Goal: Task Accomplishment & Management: Manage account settings

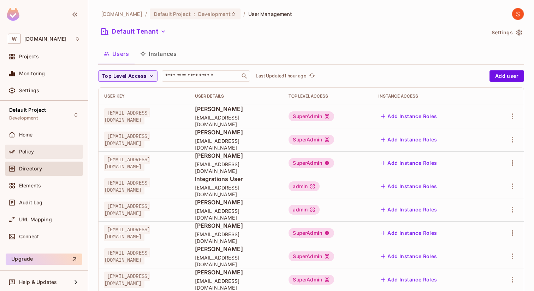
click at [36, 153] on div "Policy" at bounding box center [49, 152] width 61 height 6
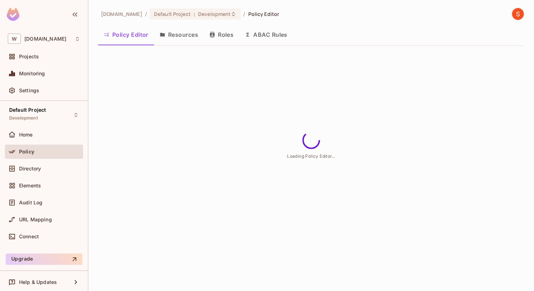
click at [182, 36] on button "Resources" at bounding box center [179, 35] width 50 height 18
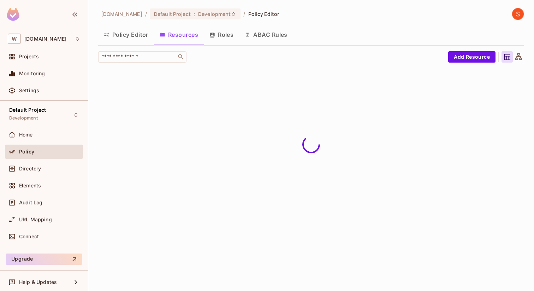
click at [224, 37] on button "Roles" at bounding box center [221, 35] width 35 height 18
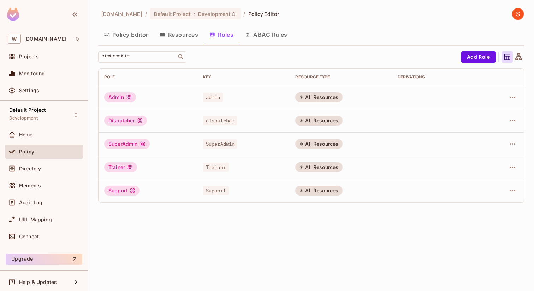
click at [179, 36] on button "Resources" at bounding box center [179, 35] width 50 height 18
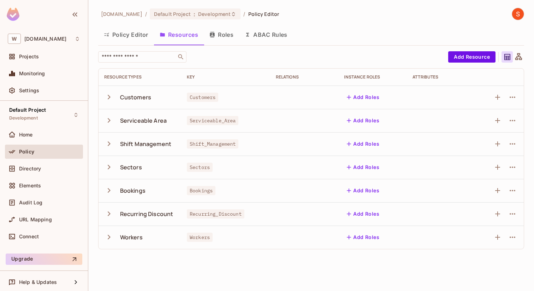
click at [113, 188] on icon "button" at bounding box center [109, 190] width 10 height 10
click at [217, 35] on button "Roles" at bounding box center [221, 35] width 35 height 18
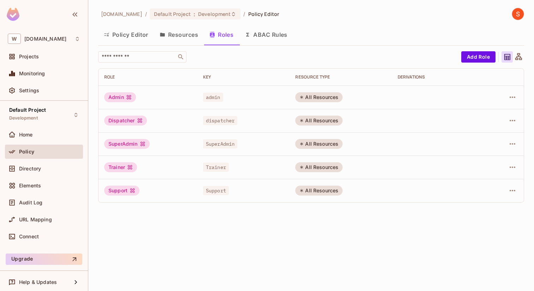
click at [123, 34] on button "Policy Editor" at bounding box center [126, 35] width 56 height 18
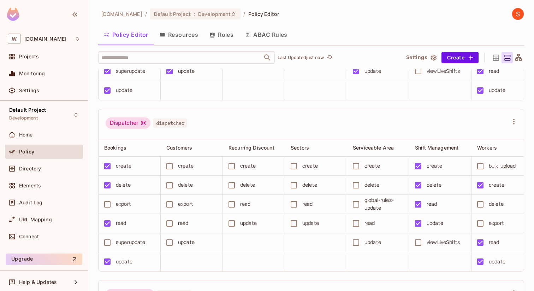
scroll to position [134, 0]
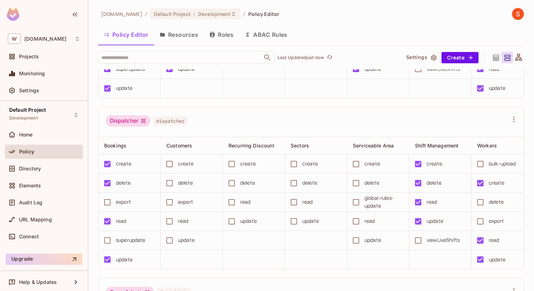
click at [72, 154] on div "Policy" at bounding box center [44, 151] width 72 height 8
click at [35, 135] on div "Home" at bounding box center [49, 135] width 61 height 6
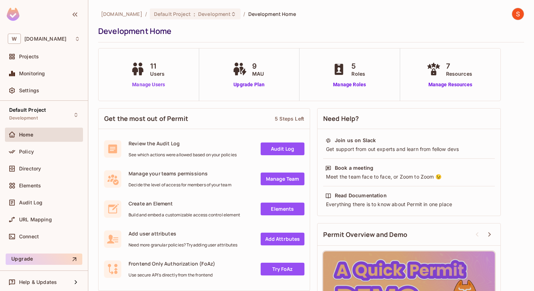
click at [162, 87] on link "Manage Users" at bounding box center [148, 84] width 39 height 7
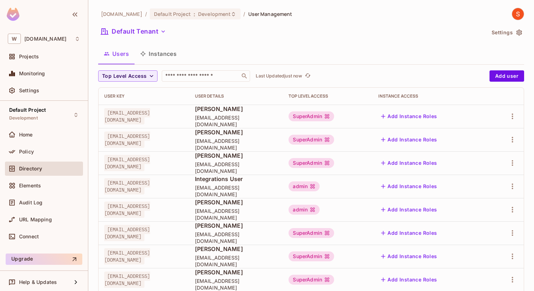
scroll to position [109, 0]
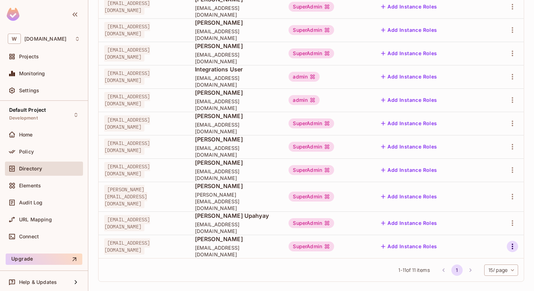
click at [513, 242] on icon "button" at bounding box center [512, 246] width 8 height 8
click at [482, 244] on li "Edit" at bounding box center [482, 244] width 63 height 16
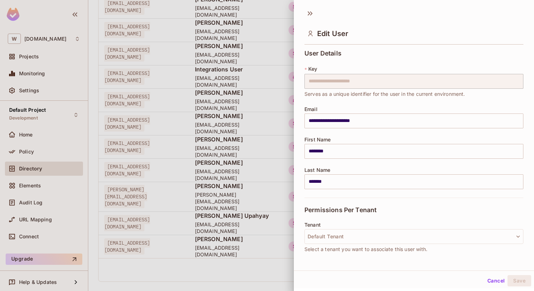
scroll to position [91, 0]
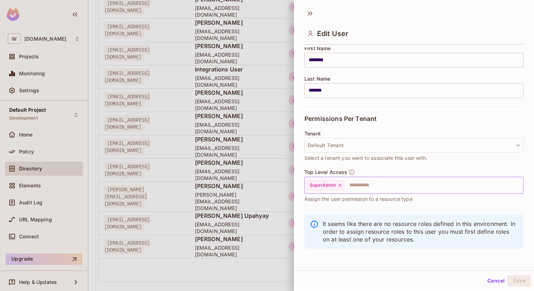
click at [338, 185] on icon at bounding box center [340, 185] width 5 height 5
click at [336, 188] on input "text" at bounding box center [408, 185] width 204 height 14
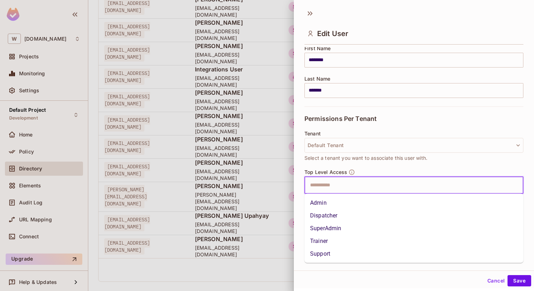
type input "*"
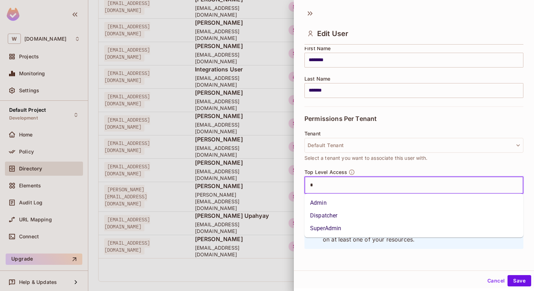
click at [336, 209] on li "Dispatcher" at bounding box center [413, 215] width 219 height 13
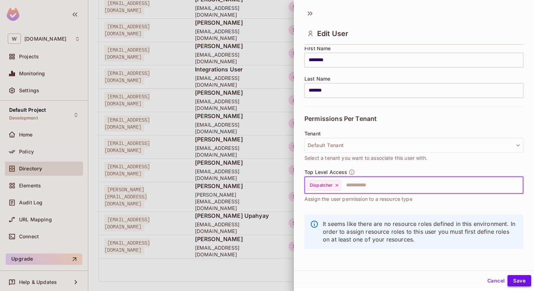
click at [520, 283] on button "Save" at bounding box center [520, 280] width 24 height 11
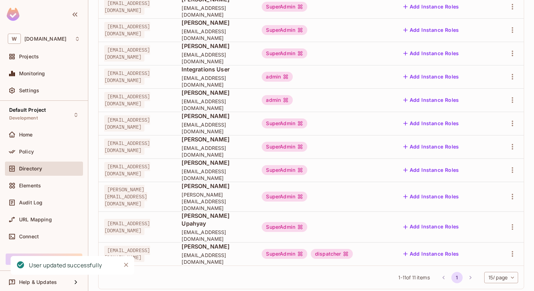
click at [307, 11] on div "SuperAdmin" at bounding box center [285, 7] width 46 height 10
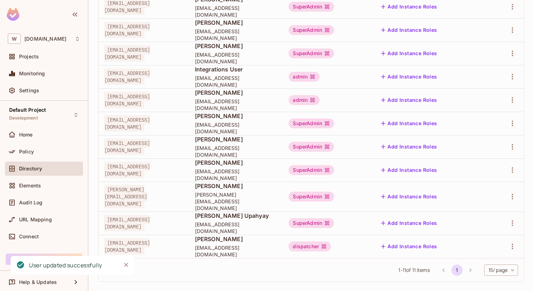
scroll to position [0, 0]
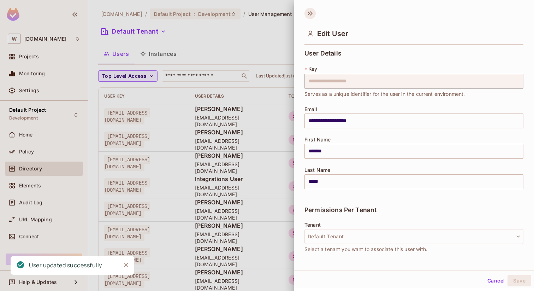
click at [312, 14] on icon at bounding box center [309, 13] width 11 height 11
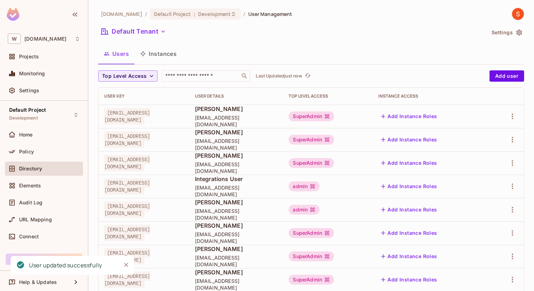
click at [515, 15] on img at bounding box center [518, 14] width 12 height 12
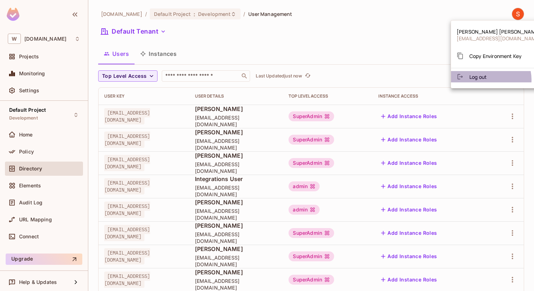
click at [491, 79] on li "Log out" at bounding box center [498, 76] width 95 height 11
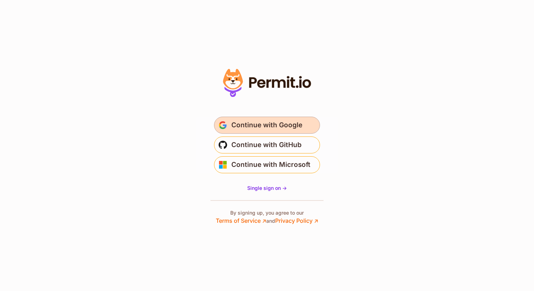
click at [247, 124] on span "Continue with Google" at bounding box center [266, 124] width 71 height 11
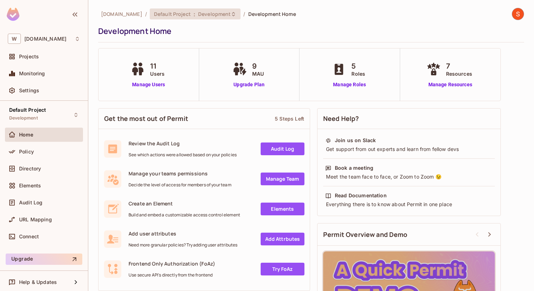
click at [201, 13] on span "Development" at bounding box center [214, 14] width 32 height 7
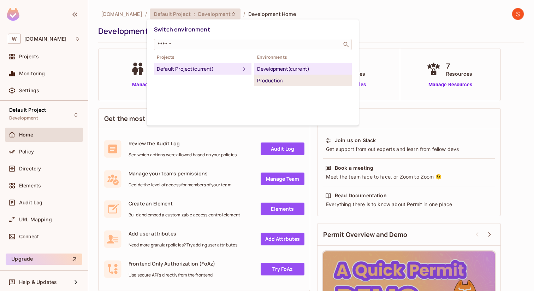
click at [282, 81] on div "Production" at bounding box center [303, 80] width 92 height 8
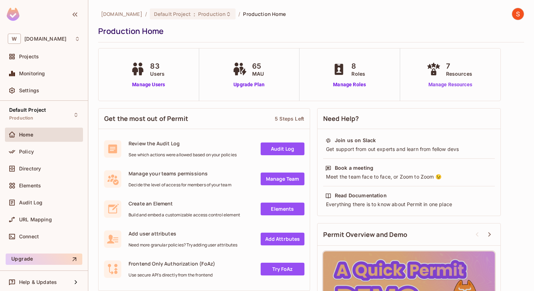
click at [440, 81] on link "Manage Resources" at bounding box center [450, 84] width 51 height 7
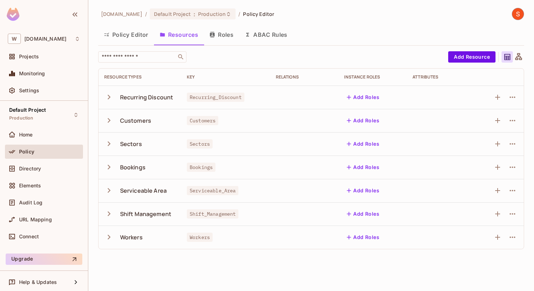
click at [107, 165] on icon "button" at bounding box center [109, 167] width 10 height 10
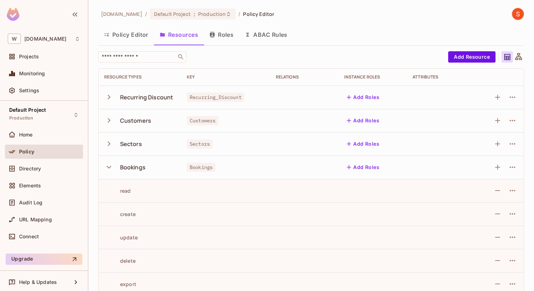
scroll to position [81, 0]
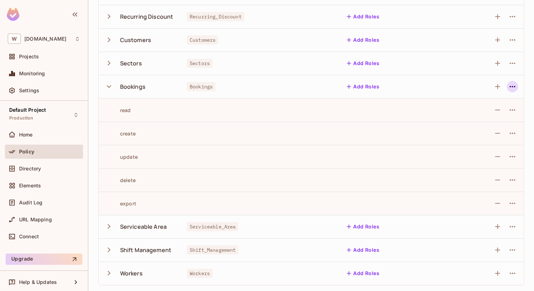
click at [515, 87] on icon "button" at bounding box center [512, 86] width 8 height 8
click at [482, 115] on div "Edit Resource" at bounding box center [481, 114] width 33 height 7
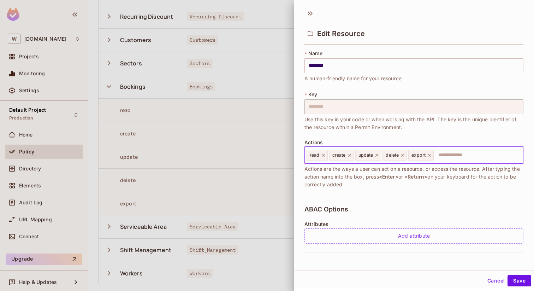
click at [462, 154] on input "text" at bounding box center [477, 155] width 86 height 14
type input "**********"
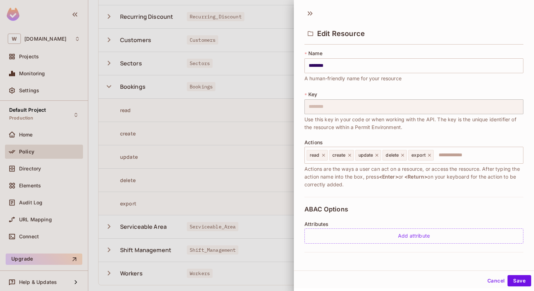
click at [471, 206] on div "ABAC Options Attributes Add attribute" at bounding box center [413, 224] width 219 height 55
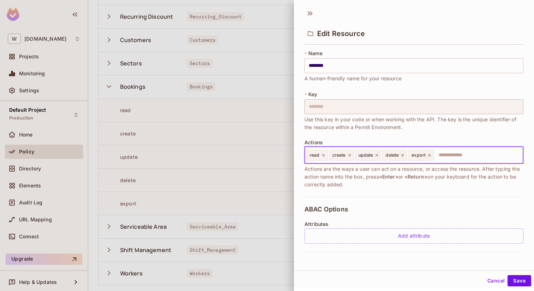
click at [454, 160] on input "text" at bounding box center [477, 155] width 86 height 14
type input "**********"
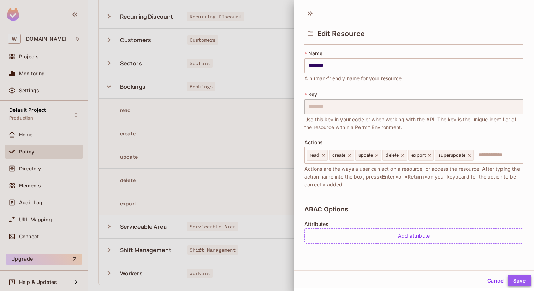
click at [519, 278] on button "Save" at bounding box center [520, 280] width 24 height 11
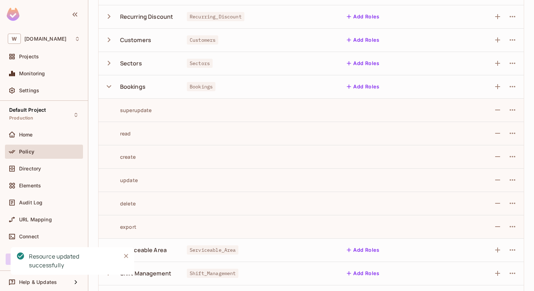
scroll to position [0, 0]
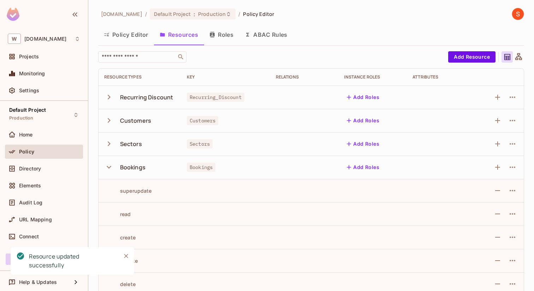
click at [54, 154] on div "Policy" at bounding box center [44, 151] width 72 height 8
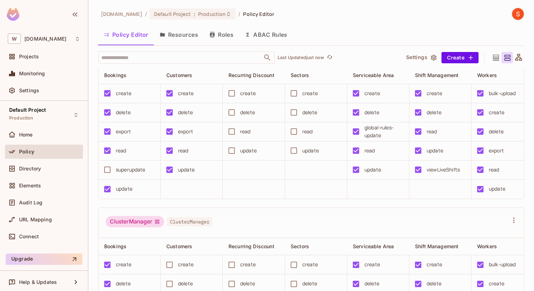
scroll to position [36, 0]
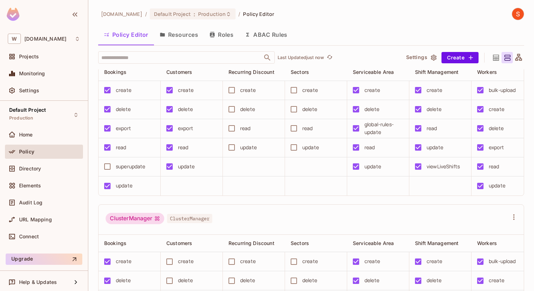
click at [126, 167] on div "superupdate" at bounding box center [131, 166] width 30 height 8
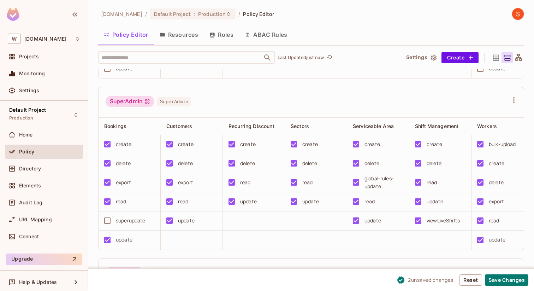
scroll to position [677, 0]
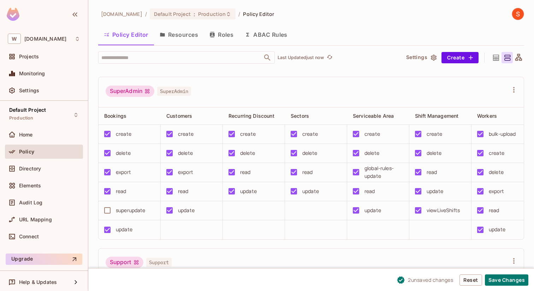
click at [122, 210] on div "superupdate" at bounding box center [131, 210] width 30 height 8
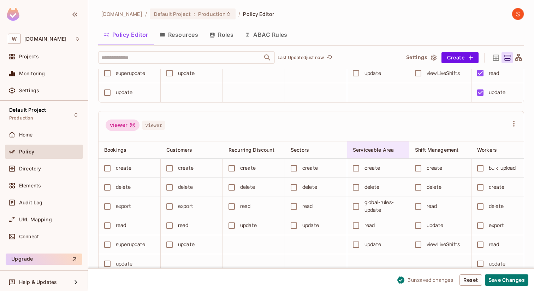
scroll to position [0, 0]
click at [498, 283] on button "Save Changes" at bounding box center [506, 279] width 43 height 11
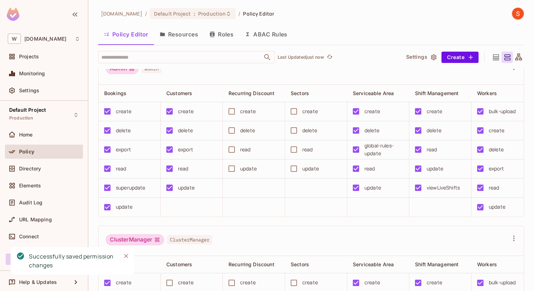
scroll to position [0, 0]
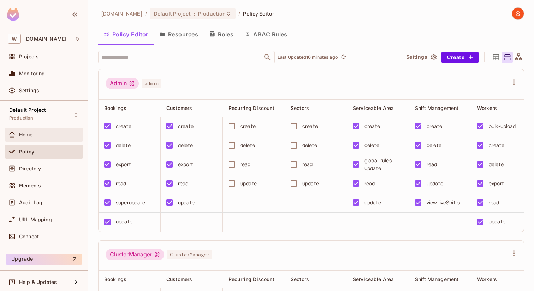
click at [35, 130] on div "Home" at bounding box center [44, 134] width 72 height 8
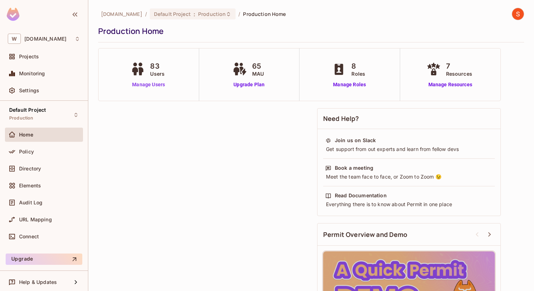
click at [158, 84] on link "Manage Users" at bounding box center [148, 84] width 39 height 7
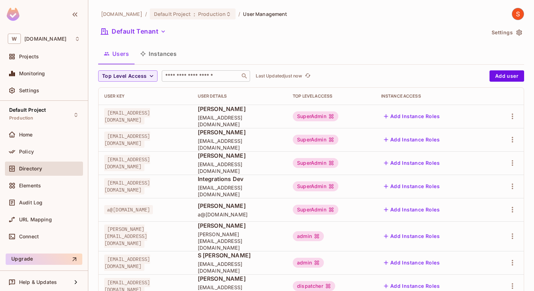
click at [182, 70] on div "​" at bounding box center [206, 75] width 88 height 11
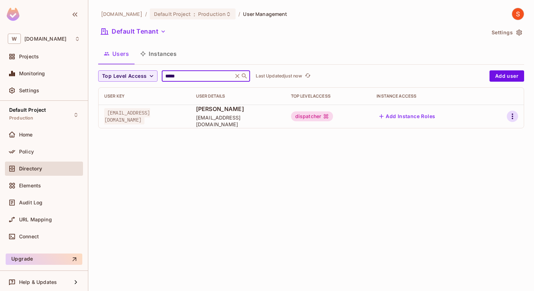
type input "*****"
click at [509, 118] on icon "button" at bounding box center [512, 116] width 8 height 8
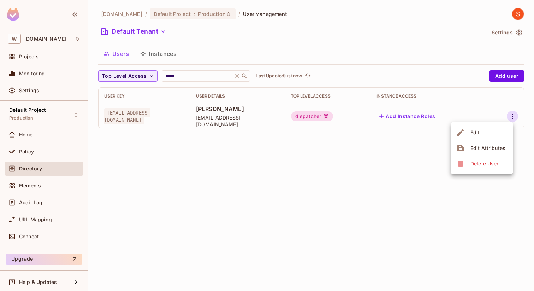
click at [472, 135] on div "Edit" at bounding box center [475, 132] width 10 height 7
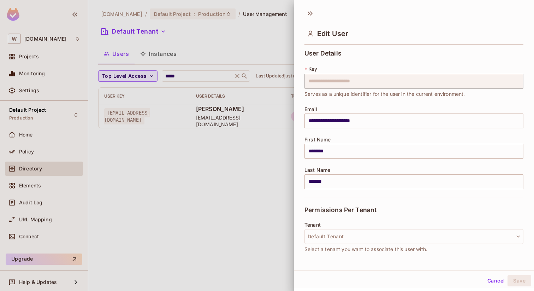
scroll to position [91, 0]
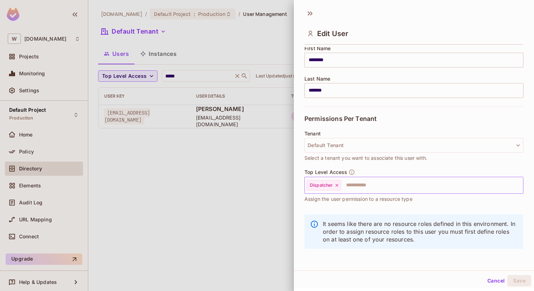
click at [337, 183] on icon at bounding box center [336, 185] width 5 height 5
click at [333, 184] on input "text" at bounding box center [408, 185] width 204 height 14
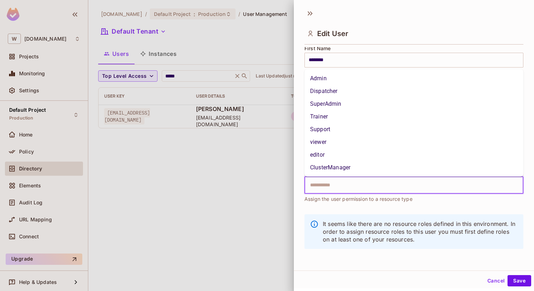
click at [333, 107] on li "SuperAdmin" at bounding box center [413, 103] width 219 height 13
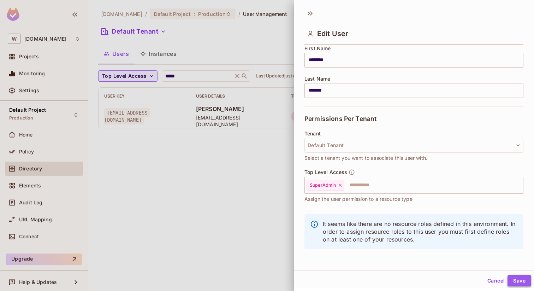
click at [517, 279] on button "Save" at bounding box center [520, 280] width 24 height 11
